Goal: Task Accomplishment & Management: Manage account settings

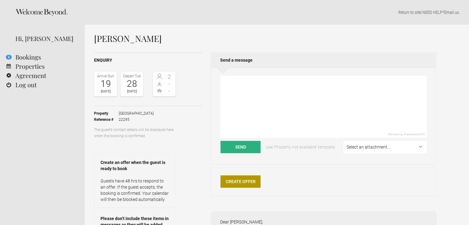
scroll to position [123, 0]
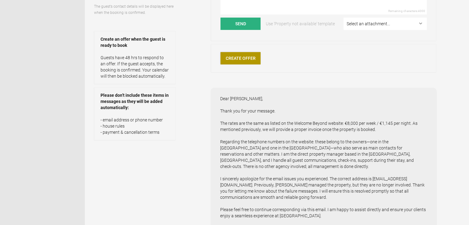
click at [253, 59] on link "Create Offer" at bounding box center [241, 58] width 40 height 12
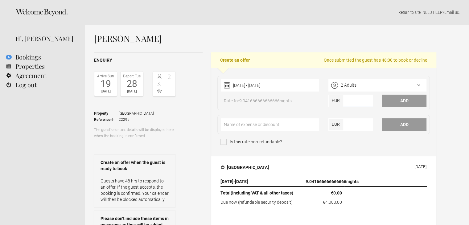
click at [348, 100] on input"] "number" at bounding box center [358, 101] width 30 height 12
type input"] "9270"
click at [416, 99] on button "Add" at bounding box center [404, 101] width 44 height 12
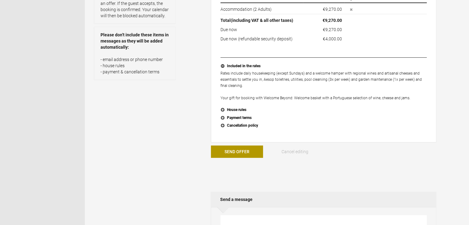
scroll to position [185, 0]
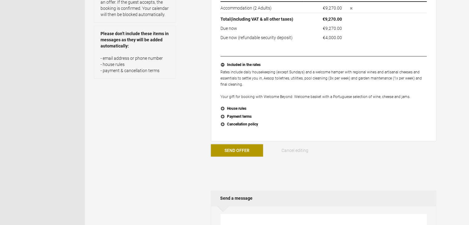
click at [230, 151] on button "Send Offer" at bounding box center [237, 150] width 52 height 12
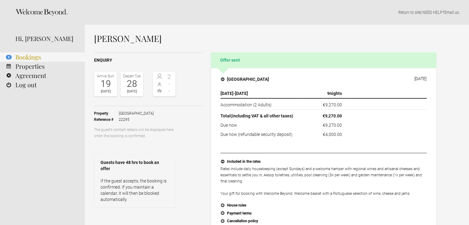
click at [26, 56] on link "6 Bookings" at bounding box center [42, 56] width 85 height 9
